Goal: Transaction & Acquisition: Purchase product/service

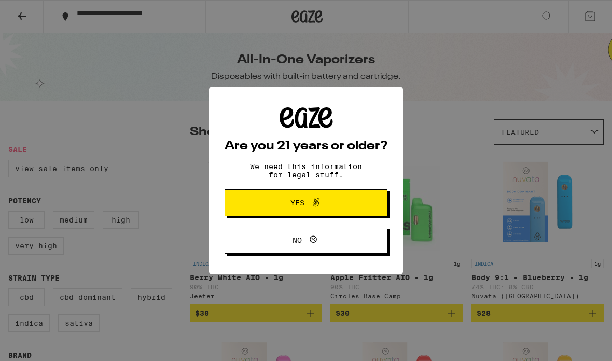
click at [352, 203] on button "Yes" at bounding box center [306, 202] width 163 height 27
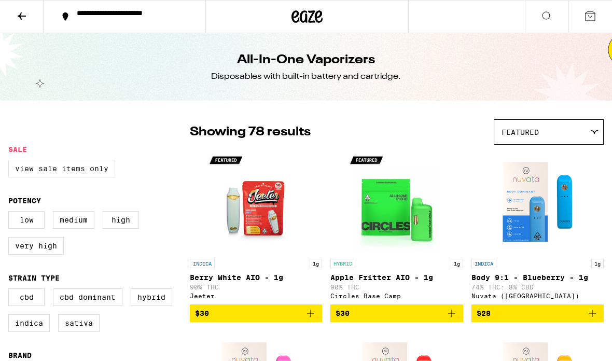
click at [108, 171] on label "View Sale Items Only" at bounding box center [61, 169] width 107 height 18
click at [11, 162] on input "View Sale Items Only" at bounding box center [10, 161] width 1 height 1
checkbox input "true"
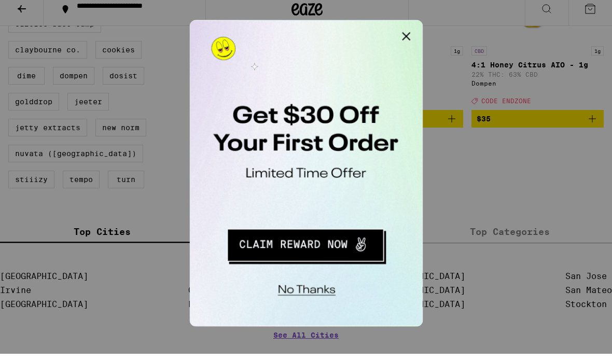
scroll to position [403, 0]
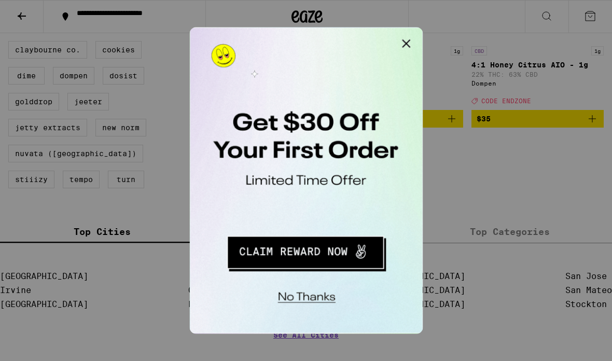
click at [319, 36] on button "Close Modal" at bounding box center [320, 38] width 21 height 21
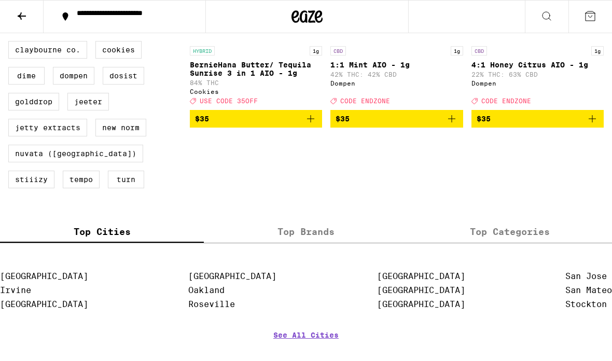
click at [597, 9] on button at bounding box center [591, 17] width 44 height 32
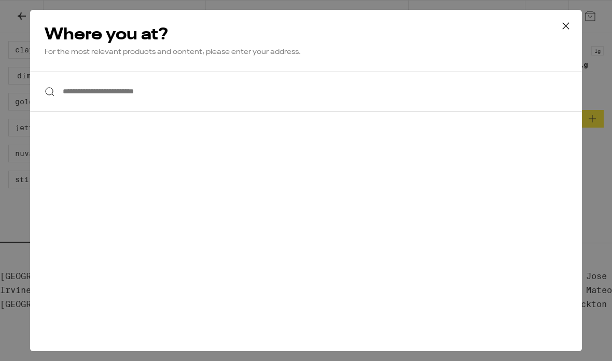
click at [561, 28] on icon at bounding box center [566, 26] width 16 height 16
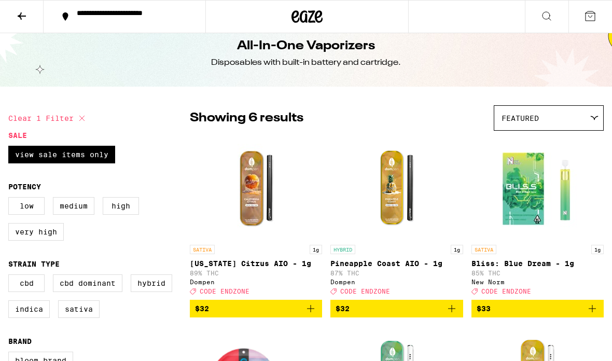
scroll to position [0, 0]
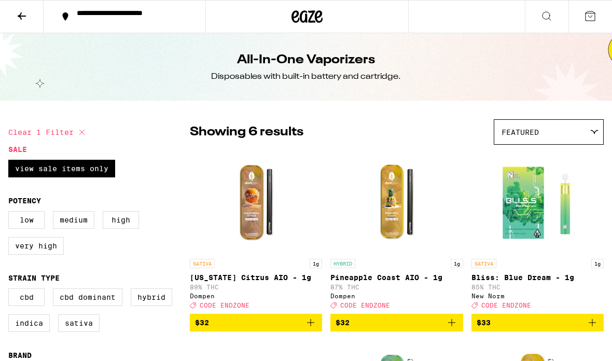
click at [22, 22] on button at bounding box center [22, 17] width 44 height 33
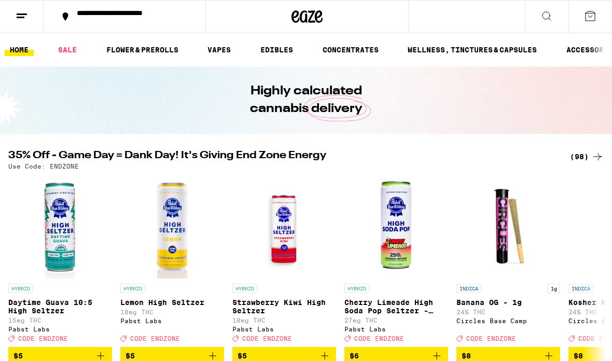
click at [303, 17] on icon at bounding box center [307, 16] width 31 height 19
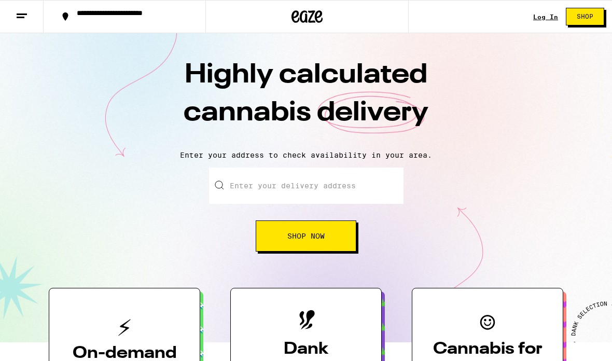
click at [19, 17] on line at bounding box center [21, 17] width 8 height 0
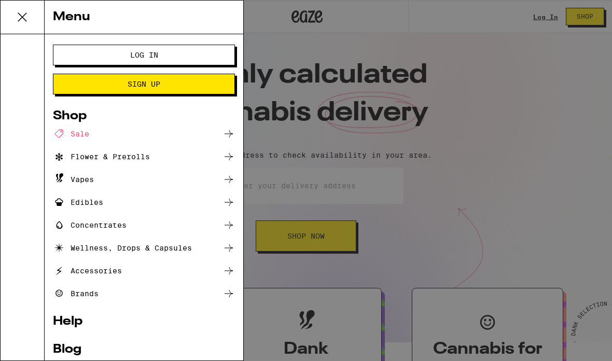
click at [81, 57] on button "Log In" at bounding box center [144, 55] width 182 height 21
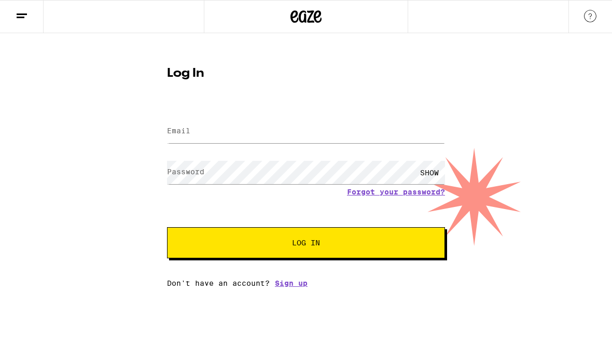
click at [173, 128] on label "Email" at bounding box center [178, 131] width 23 height 8
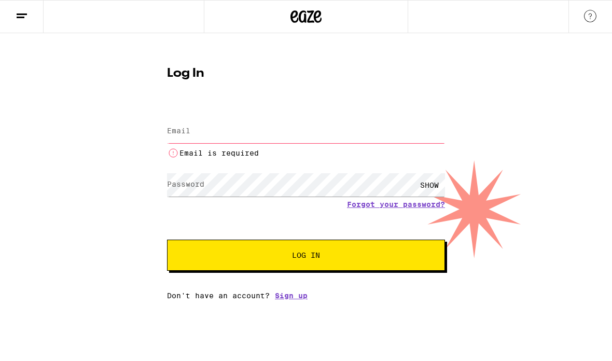
type input "[EMAIL_ADDRESS][DOMAIN_NAME]"
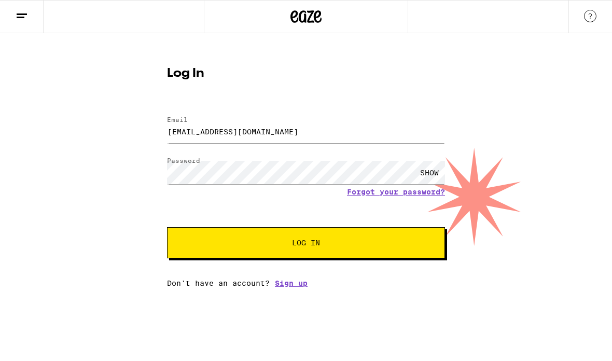
click at [388, 244] on span "Log In" at bounding box center [306, 242] width 194 height 7
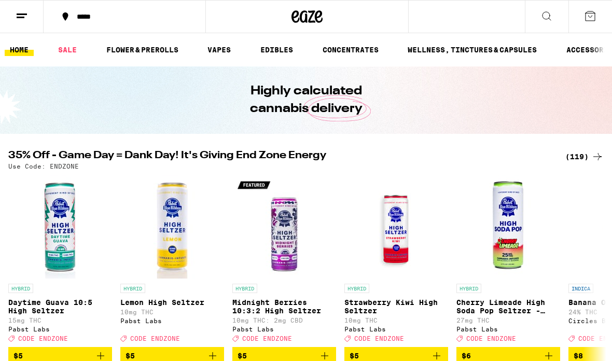
click at [594, 17] on icon at bounding box center [590, 16] width 12 height 12
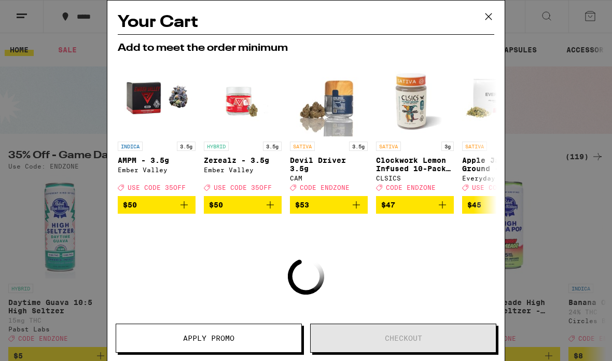
click at [491, 18] on icon at bounding box center [489, 17] width 16 height 16
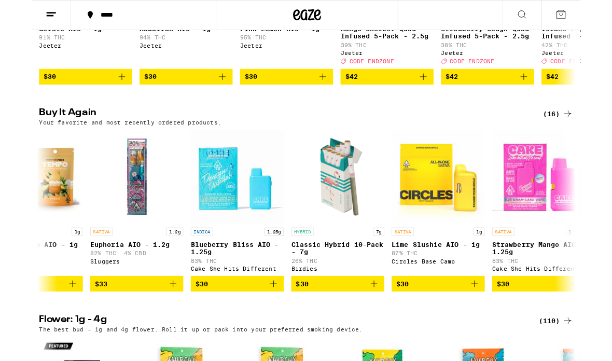
scroll to position [0, 28]
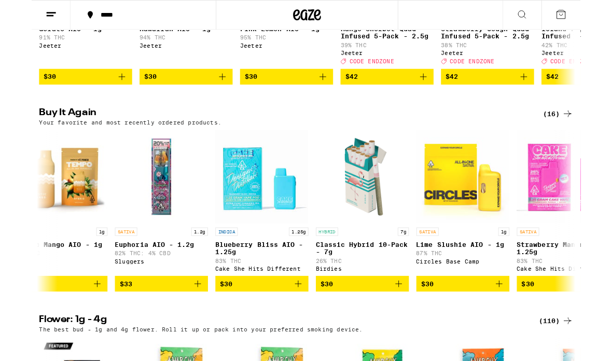
click at [185, 320] on icon "Add to bag" at bounding box center [185, 316] width 7 height 7
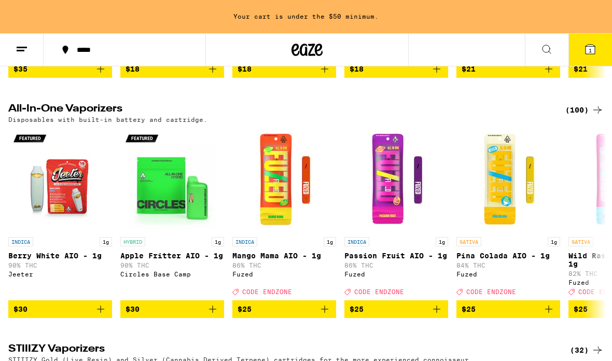
scroll to position [1488, 0]
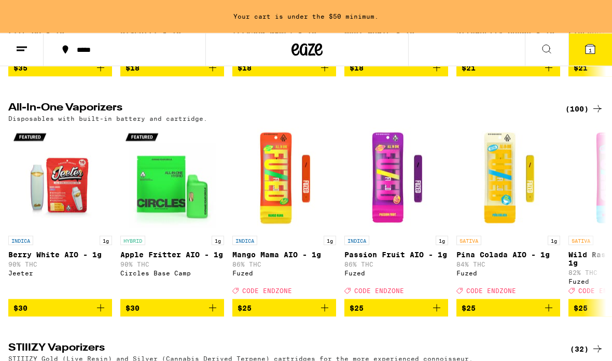
click at [585, 115] on div "(100)" at bounding box center [585, 109] width 38 height 12
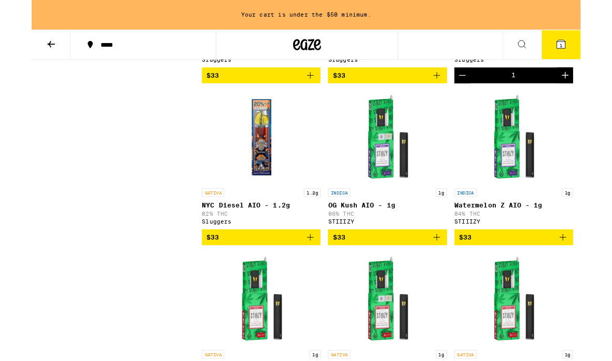
scroll to position [3229, 0]
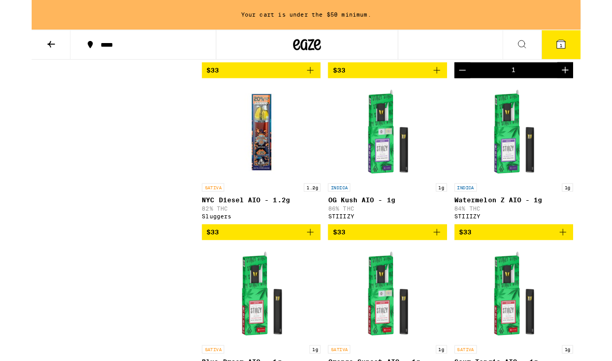
click at [316, 265] on icon "Add to bag" at bounding box center [311, 259] width 12 height 12
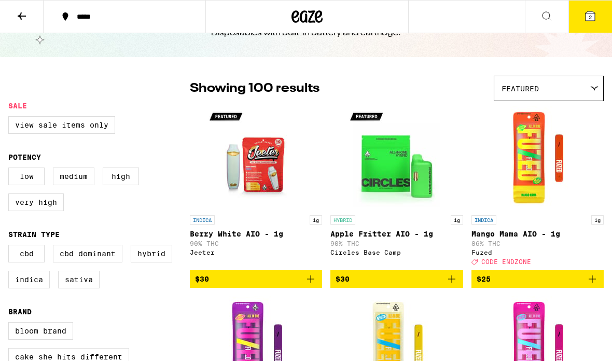
scroll to position [0, 0]
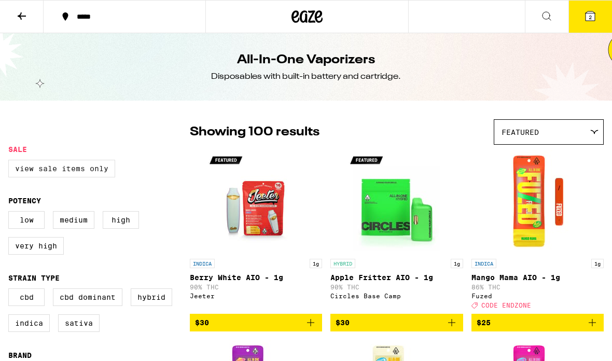
click at [34, 175] on label "View Sale Items Only" at bounding box center [61, 169] width 107 height 18
click at [11, 162] on input "View Sale Items Only" at bounding box center [10, 161] width 1 height 1
checkbox input "true"
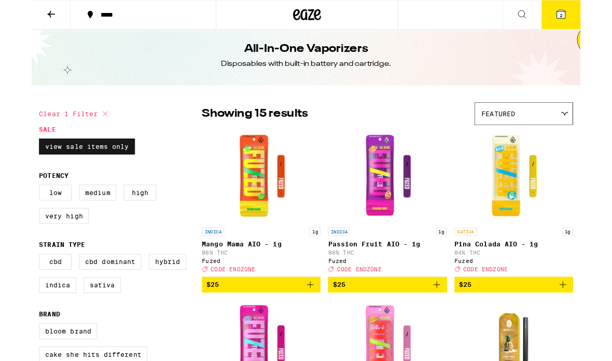
scroll to position [6, 0]
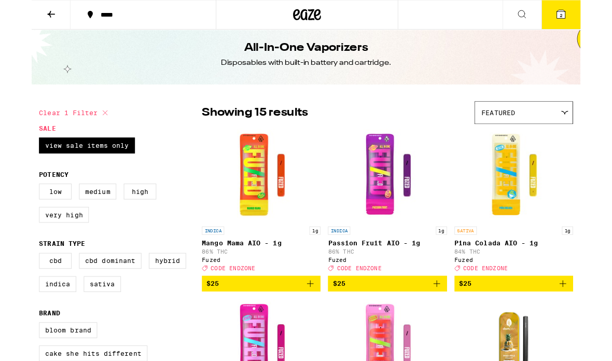
click at [308, 323] on icon "Add to bag" at bounding box center [311, 316] width 12 height 12
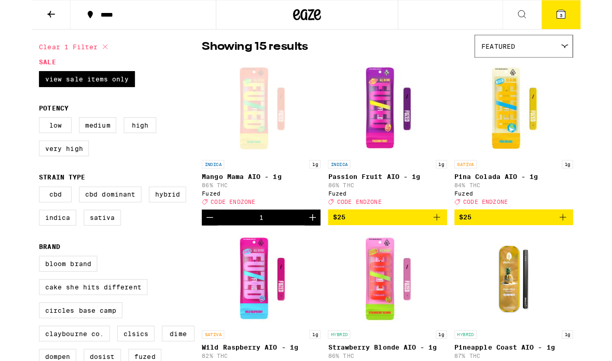
scroll to position [83, 0]
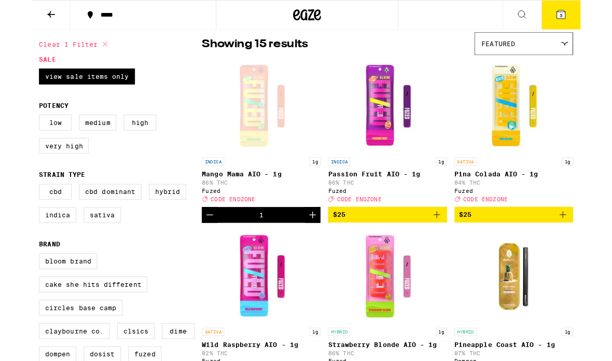
click at [449, 246] on icon "Add to bag" at bounding box center [452, 240] width 12 height 12
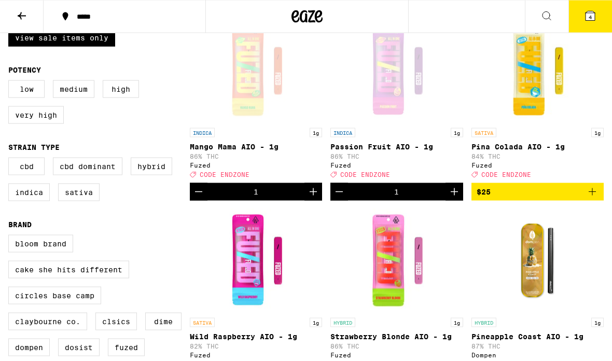
scroll to position [0, 0]
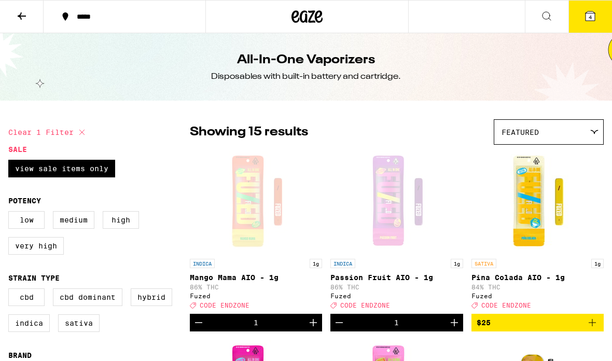
click at [588, 21] on icon at bounding box center [590, 15] width 9 height 9
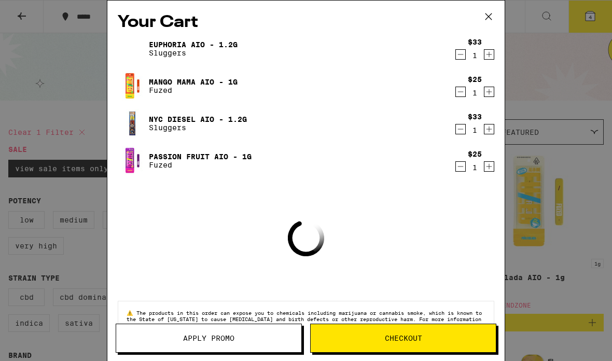
click at [476, 14] on button at bounding box center [489, 17] width 32 height 33
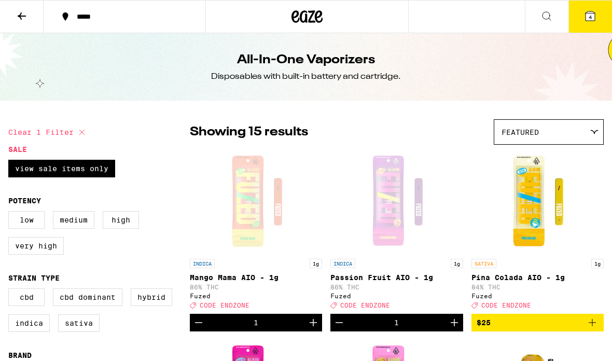
click at [587, 22] on icon at bounding box center [590, 16] width 12 height 12
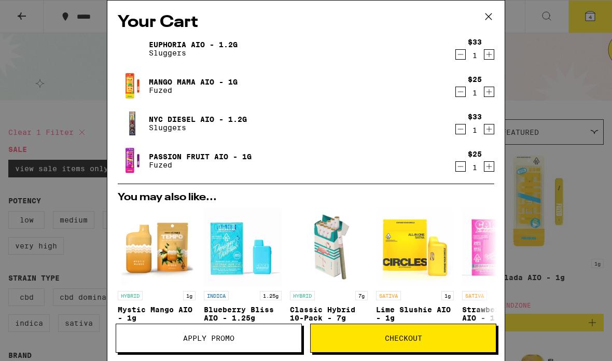
click at [143, 336] on span "Apply Promo" at bounding box center [208, 338] width 185 height 7
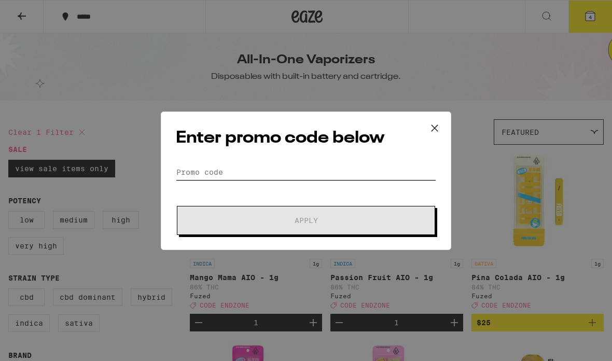
click at [344, 171] on input "Promo Code" at bounding box center [306, 173] width 261 height 16
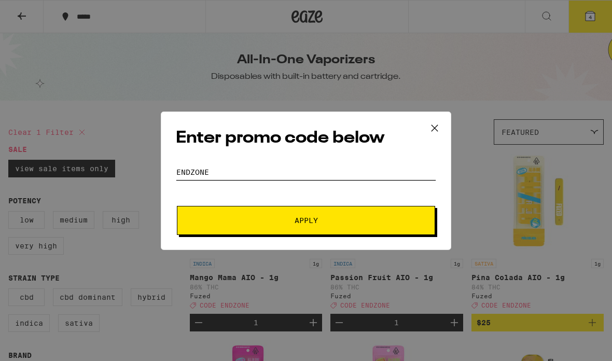
type input "Endzone"
click at [371, 221] on span "Apply" at bounding box center [306, 220] width 187 height 7
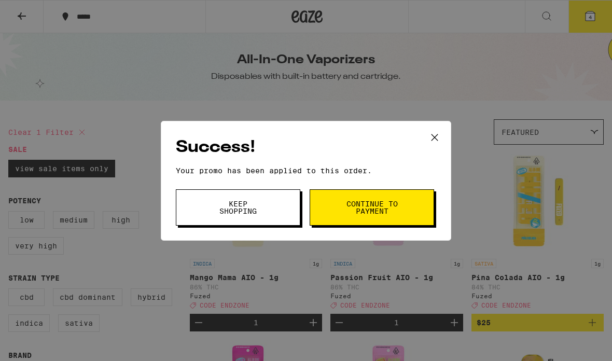
click at [434, 138] on icon at bounding box center [435, 138] width 16 height 16
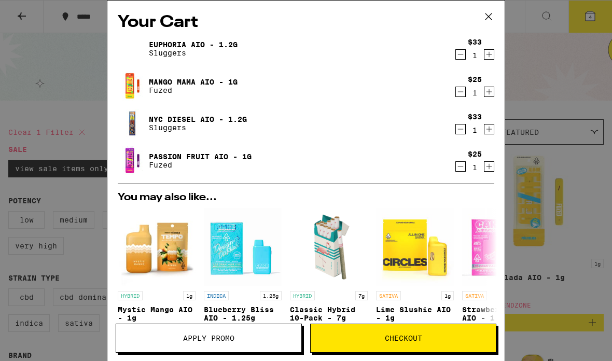
click at [462, 132] on icon "Decrement" at bounding box center [460, 129] width 9 height 12
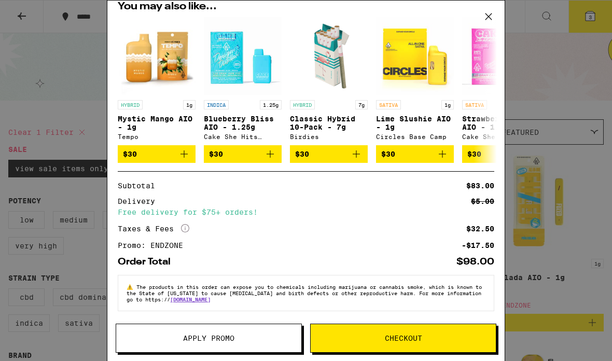
scroll to position [165, 0]
click at [441, 332] on button "Checkout" at bounding box center [403, 338] width 186 height 29
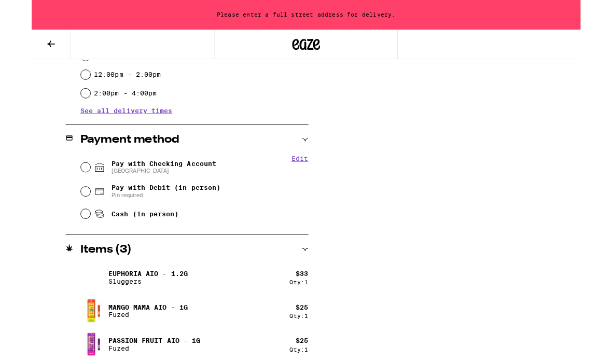
scroll to position [383, 0]
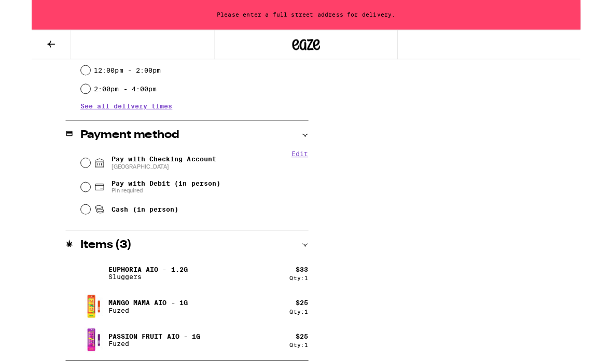
click at [64, 183] on input "Pay with Checking Account CHASE COLLEGE" at bounding box center [60, 181] width 10 height 10
radio input "true"
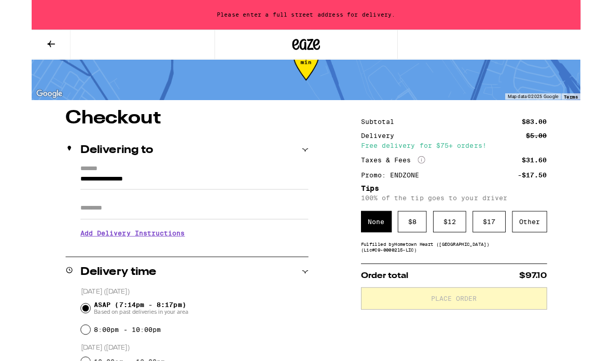
scroll to position [38, 0]
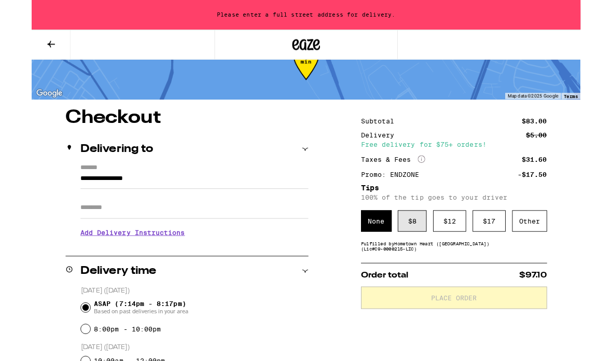
click at [421, 252] on div "$ 8" at bounding box center [424, 247] width 32 height 24
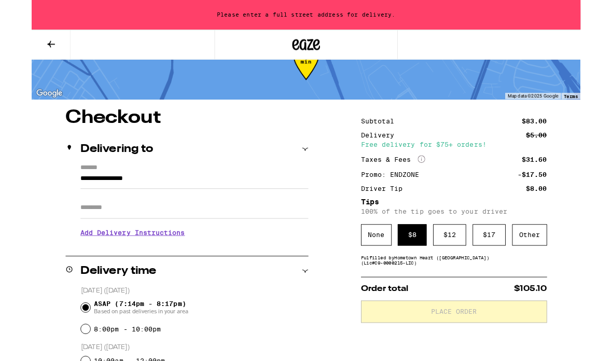
click at [190, 193] on input "**********" at bounding box center [181, 202] width 254 height 18
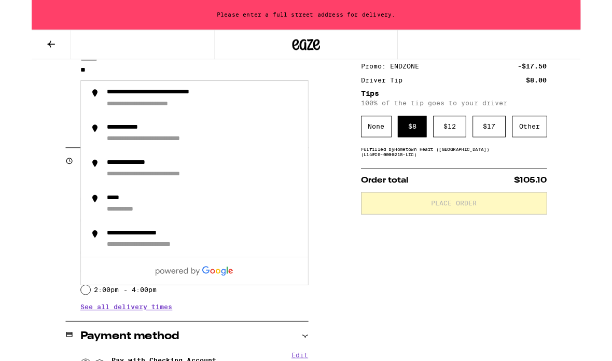
type input "*"
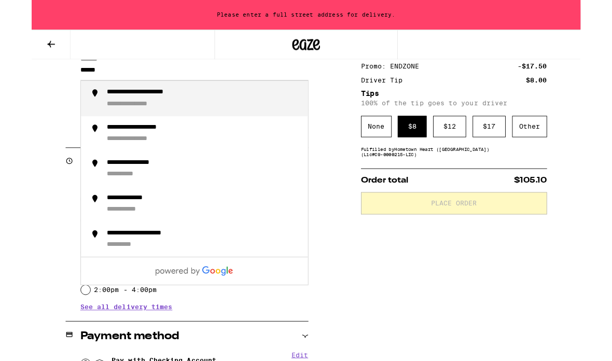
click at [234, 110] on div "**********" at bounding box center [192, 110] width 216 height 23
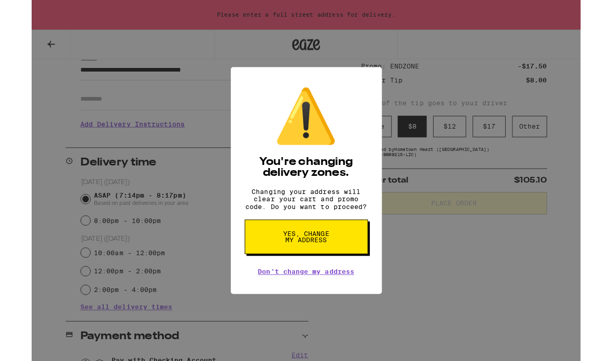
click at [350, 272] on button "Yes, change my address" at bounding box center [307, 264] width 138 height 38
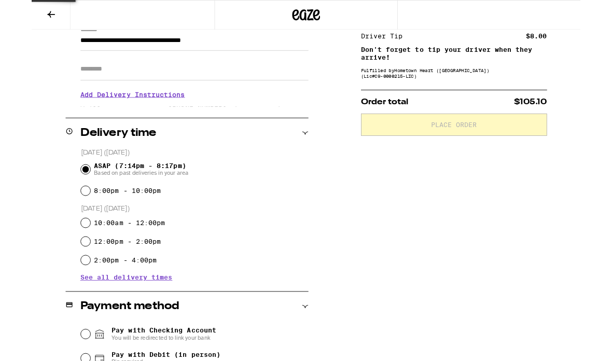
type input "**********"
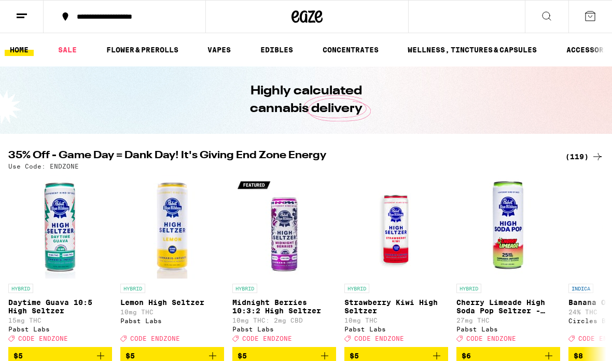
click at [597, 15] on button at bounding box center [591, 17] width 44 height 32
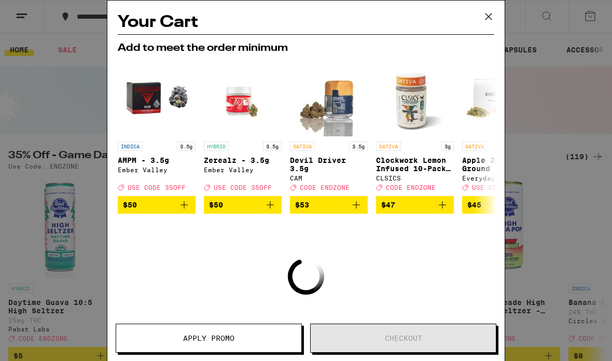
click at [486, 22] on icon at bounding box center [489, 17] width 16 height 16
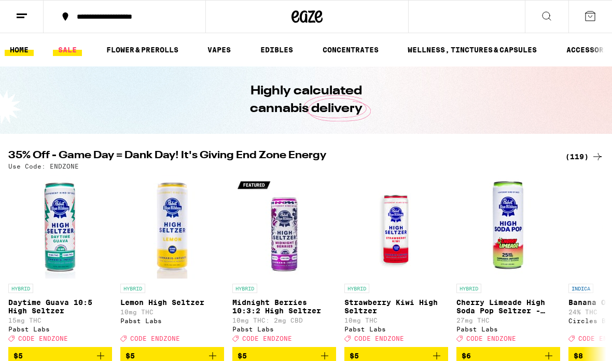
click at [78, 45] on link "SALE" at bounding box center [67, 50] width 29 height 12
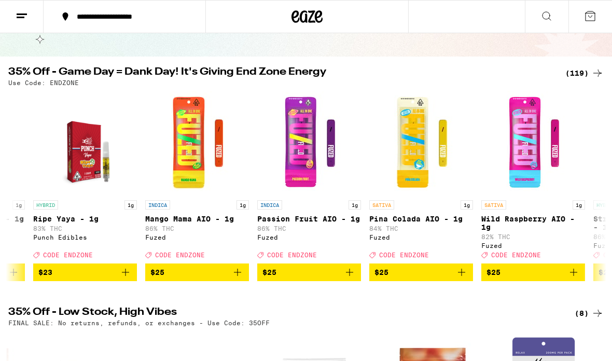
scroll to position [0, 5914]
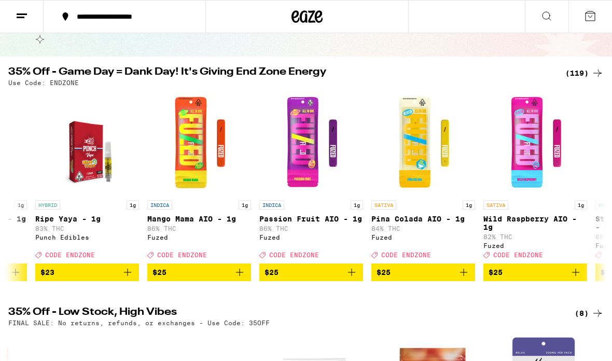
click at [244, 279] on icon "Add to bag" at bounding box center [240, 272] width 12 height 12
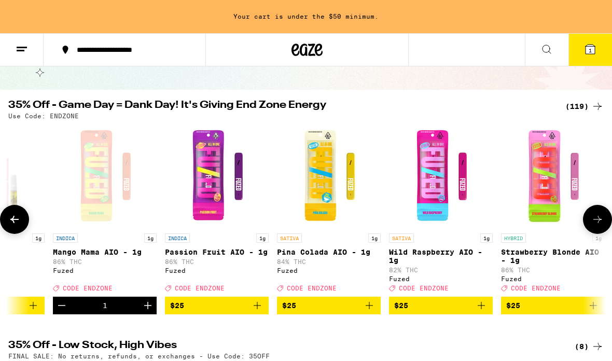
scroll to position [0, 6011]
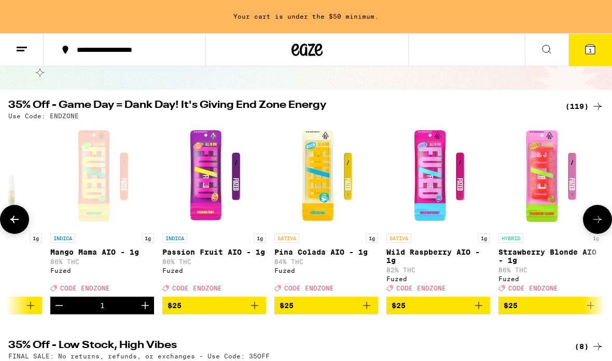
click at [254, 311] on icon "Add to bag" at bounding box center [255, 305] width 12 height 12
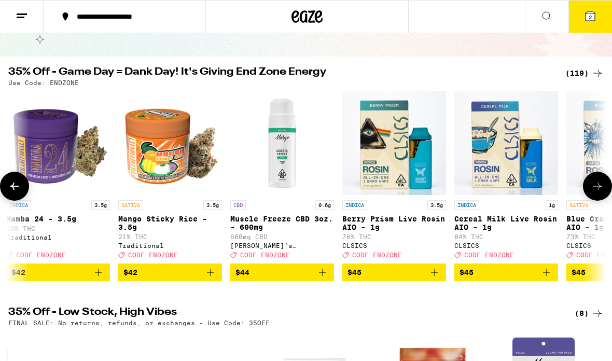
scroll to position [0, 11450]
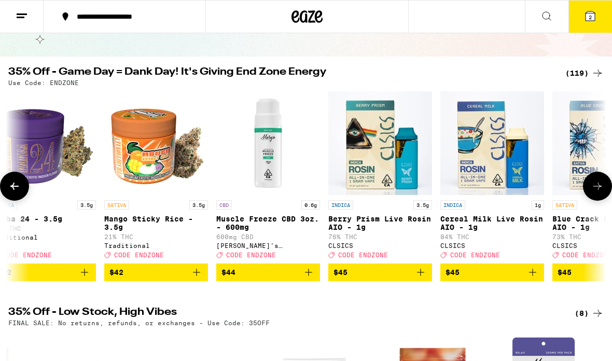
click at [546, 13] on icon at bounding box center [547, 16] width 12 height 12
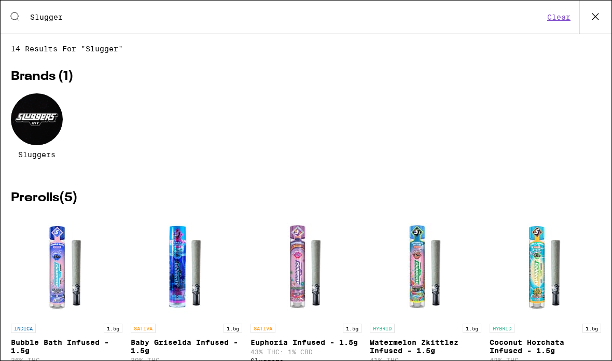
type input "Slugger"
click at [48, 126] on div at bounding box center [37, 119] width 52 height 52
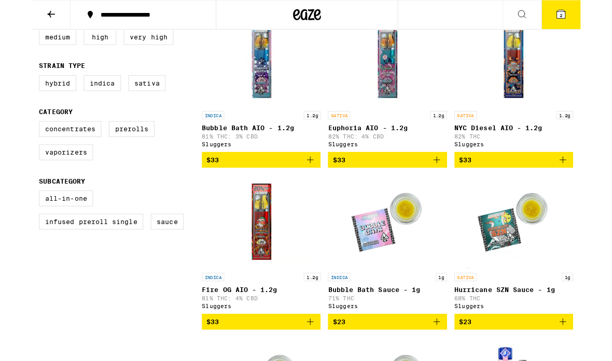
scroll to position [321, 0]
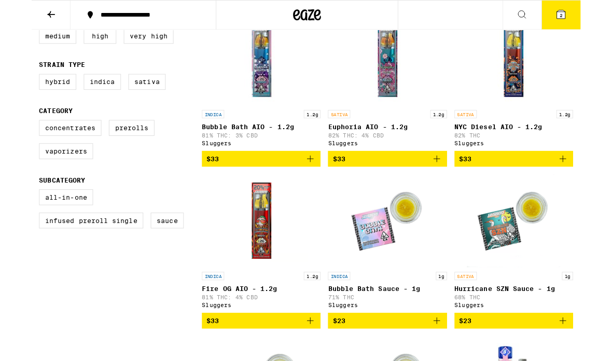
click at [454, 183] on icon "Add to bag" at bounding box center [452, 177] width 12 height 12
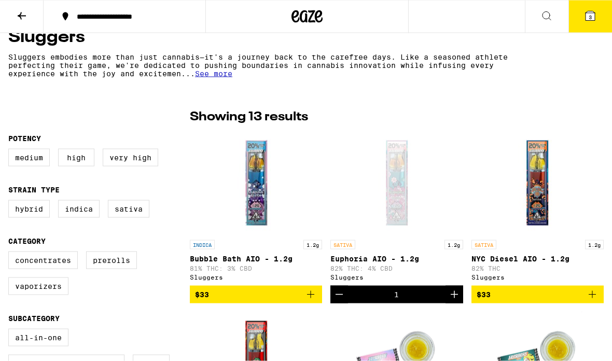
scroll to position [198, 0]
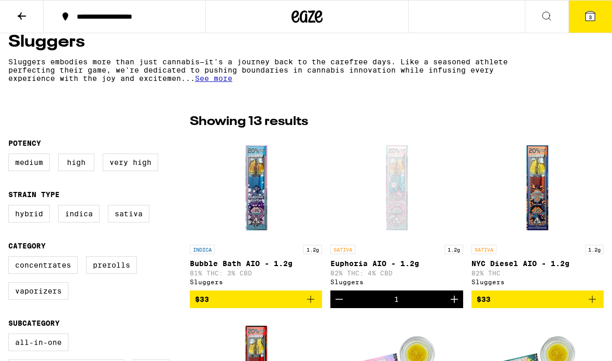
click at [593, 18] on icon at bounding box center [590, 15] width 9 height 9
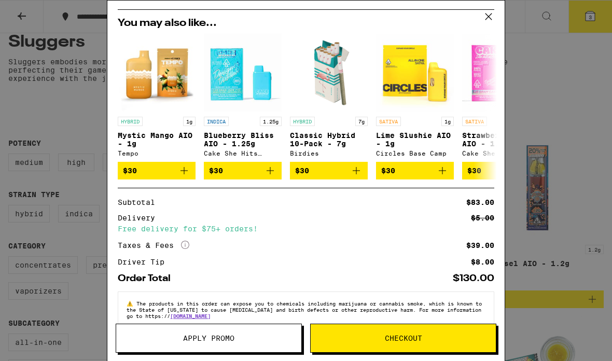
click at [236, 342] on button "Apply Promo" at bounding box center [209, 338] width 186 height 29
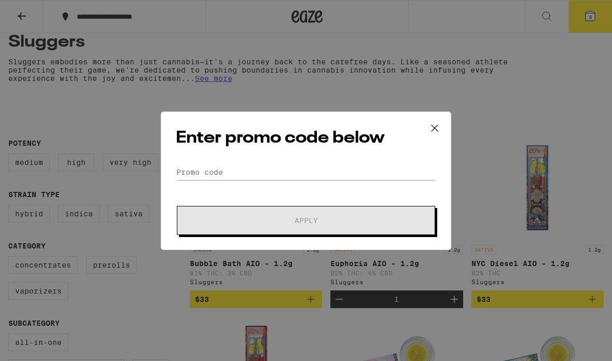
scroll to position [158, 0]
click at [190, 171] on input "Promo Code" at bounding box center [306, 173] width 261 height 16
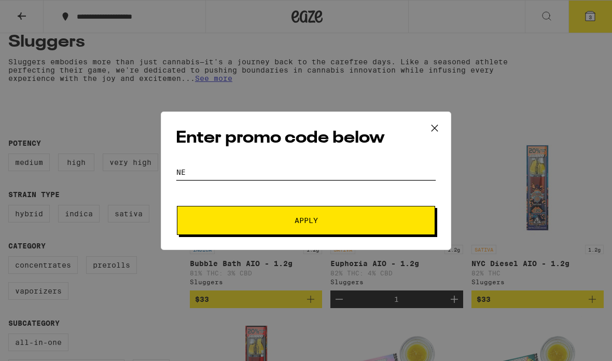
type input "n"
type input "Endzone"
click at [226, 224] on span "Apply" at bounding box center [306, 220] width 187 height 7
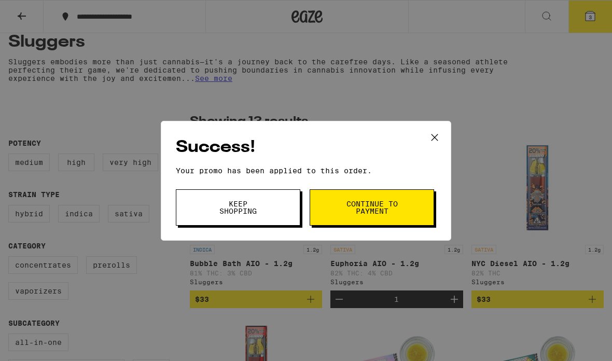
click at [433, 134] on icon at bounding box center [435, 137] width 6 height 6
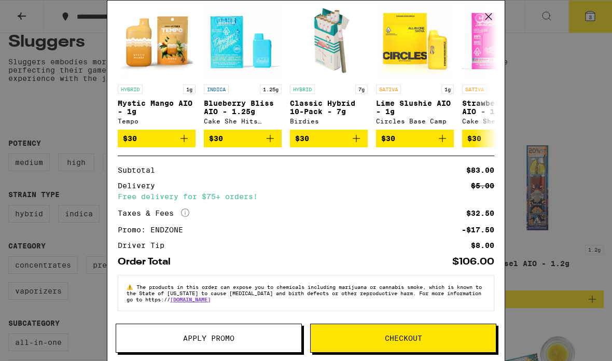
scroll to position [180, 0]
click at [486, 20] on icon at bounding box center [489, 17] width 16 height 16
